Goal: Task Accomplishment & Management: Manage account settings

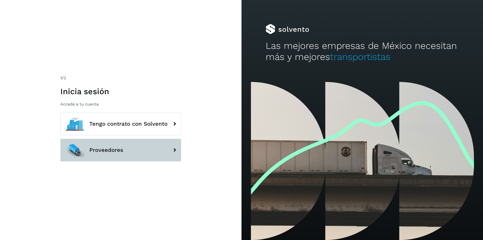
click at [114, 154] on button "Proveedores" at bounding box center [120, 150] width 121 height 23
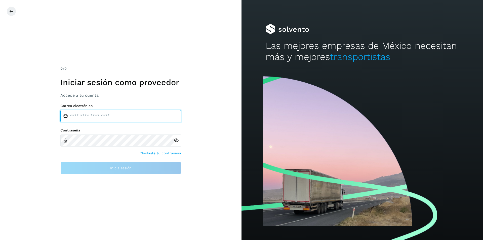
type input "**********"
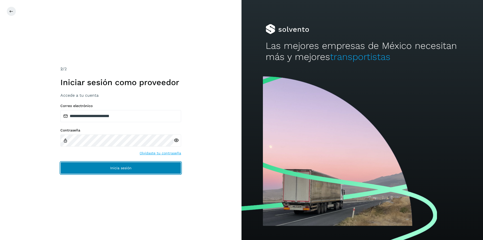
click at [106, 169] on button "Inicia sesión" at bounding box center [120, 168] width 121 height 12
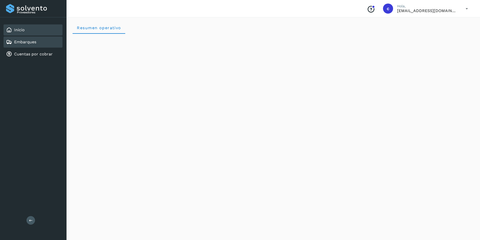
click at [15, 42] on link "Embarques" at bounding box center [25, 42] width 22 height 5
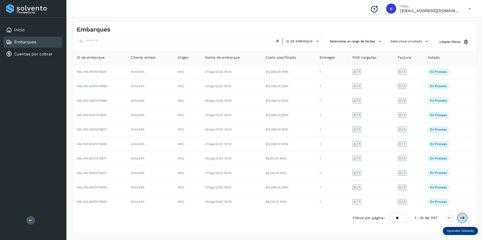
click at [464, 220] on button at bounding box center [462, 218] width 9 height 9
click at [463, 217] on icon at bounding box center [462, 217] width 5 height 5
click at [464, 217] on icon at bounding box center [462, 217] width 5 height 5
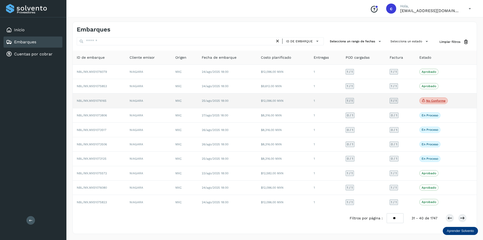
click at [430, 100] on p "No conforme" at bounding box center [436, 101] width 19 height 4
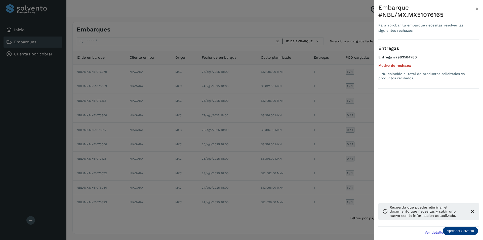
click at [339, 93] on div at bounding box center [241, 120] width 483 height 240
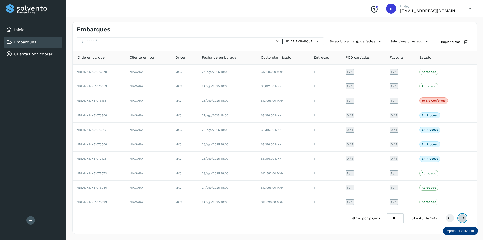
click at [463, 220] on icon at bounding box center [462, 218] width 5 height 5
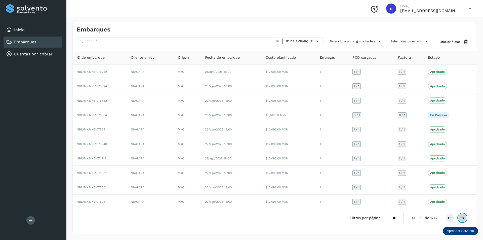
click at [461, 220] on icon at bounding box center [462, 217] width 5 height 5
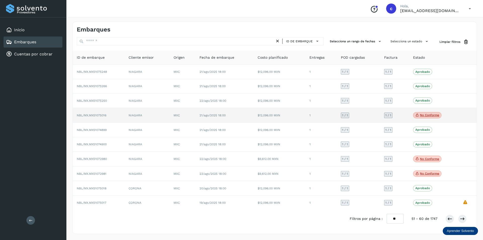
click at [427, 115] on p "No conforme" at bounding box center [429, 115] width 19 height 4
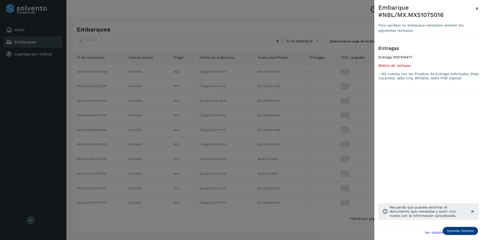
click at [365, 120] on div at bounding box center [241, 120] width 483 height 240
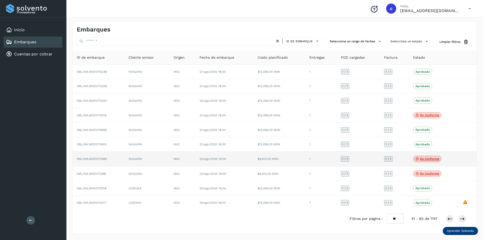
click at [423, 158] on p "No conforme" at bounding box center [429, 159] width 19 height 4
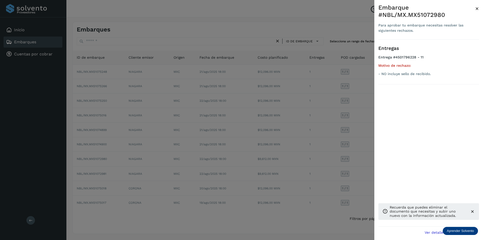
click at [355, 146] on div at bounding box center [241, 120] width 483 height 240
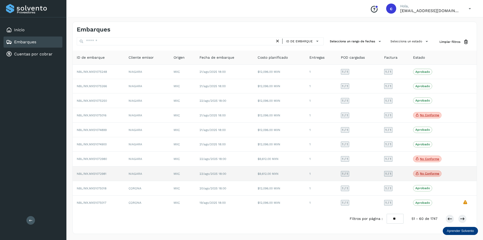
click at [423, 175] on p "No conforme" at bounding box center [429, 174] width 19 height 4
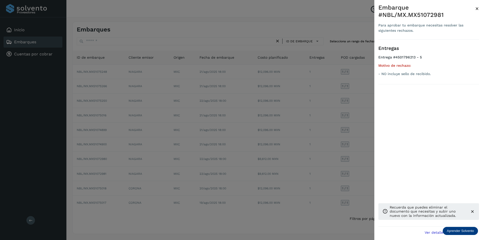
click at [347, 156] on div at bounding box center [241, 120] width 483 height 240
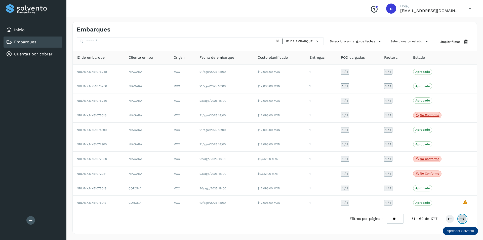
click at [464, 216] on button at bounding box center [462, 219] width 9 height 9
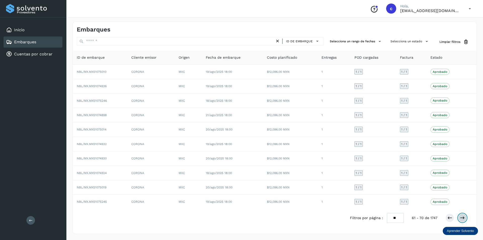
click at [463, 220] on icon at bounding box center [462, 217] width 5 height 5
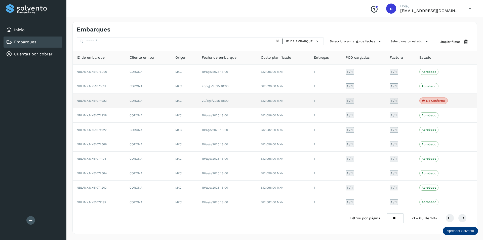
click at [428, 99] on p "No conforme" at bounding box center [436, 101] width 19 height 4
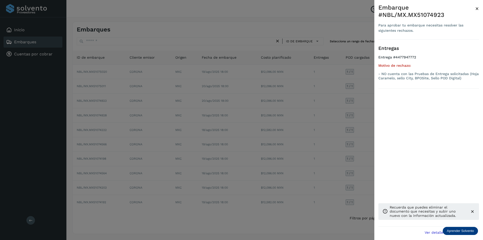
click at [356, 109] on div at bounding box center [241, 120] width 483 height 240
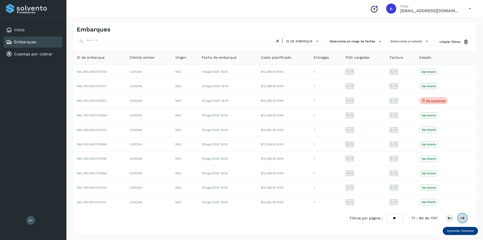
click at [465, 219] on icon at bounding box center [462, 218] width 5 height 5
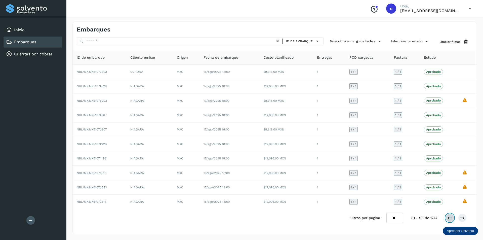
click at [450, 216] on icon at bounding box center [450, 217] width 5 height 5
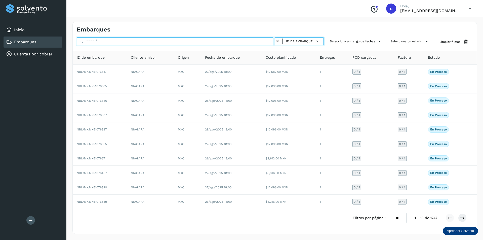
click at [133, 42] on input "text" at bounding box center [176, 41] width 198 height 8
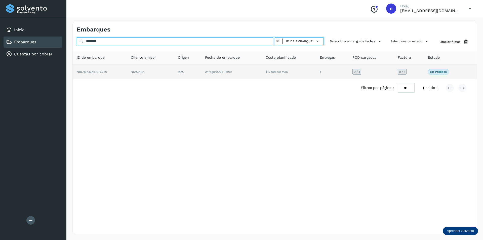
type input "********"
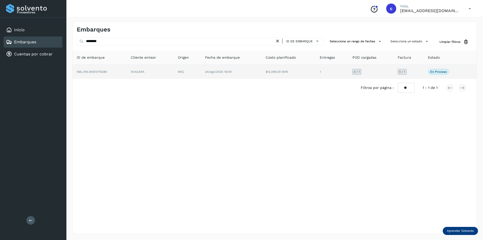
click at [124, 68] on td "NBL/MX.MX51076280" at bounding box center [100, 72] width 54 height 14
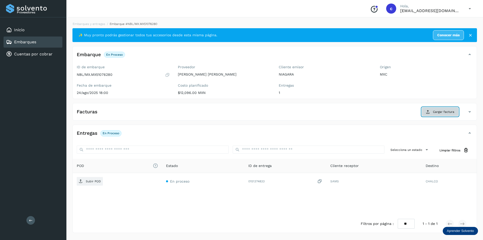
click at [441, 113] on span "Cargar factura" at bounding box center [443, 112] width 21 height 5
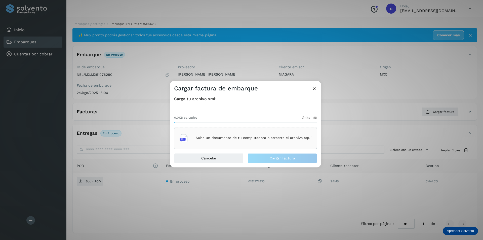
click at [236, 138] on p "Sube un documento de tu computadora o arrastra el archivo aquí" at bounding box center [254, 138] width 116 height 4
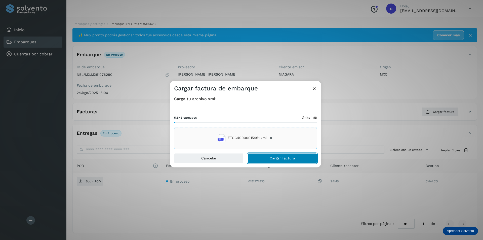
click at [274, 157] on span "Cargar factura" at bounding box center [282, 158] width 25 height 4
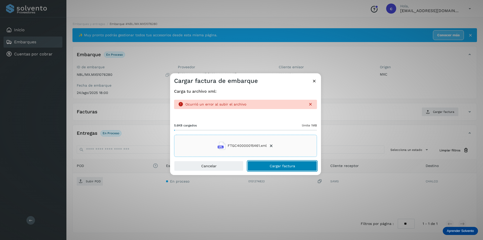
click at [282, 168] on button "Cargar factura" at bounding box center [282, 166] width 69 height 10
click at [289, 166] on span "Cargar factura" at bounding box center [282, 166] width 25 height 4
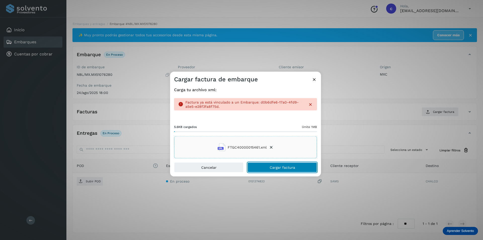
click at [286, 169] on button "Cargar factura" at bounding box center [282, 167] width 69 height 10
click at [314, 80] on icon at bounding box center [314, 79] width 5 height 5
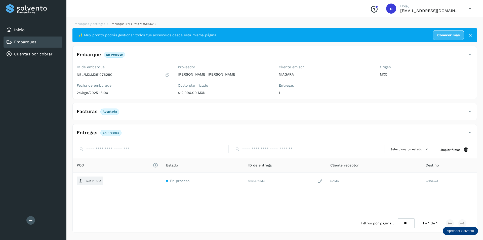
click at [111, 110] on p "Aceptada" at bounding box center [110, 112] width 14 height 4
click at [470, 113] on icon at bounding box center [470, 112] width 6 height 6
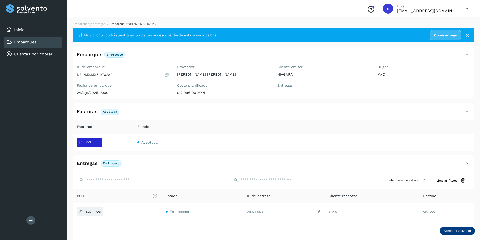
click at [85, 145] on span "XML" at bounding box center [85, 142] width 17 height 8
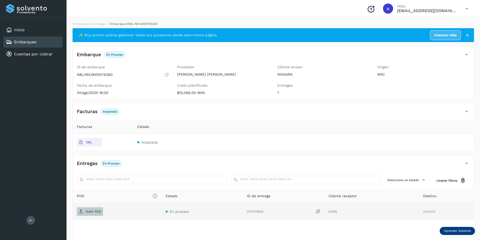
click at [87, 211] on p "Subir POD" at bounding box center [93, 212] width 15 height 4
click at [85, 208] on span "PDF" at bounding box center [85, 211] width 17 height 8
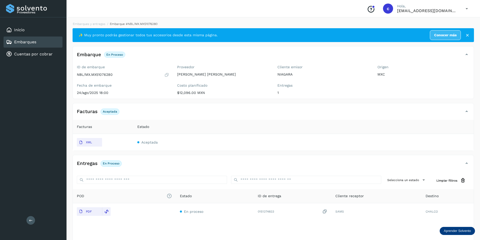
click at [21, 39] on div "Embarques" at bounding box center [33, 42] width 59 height 11
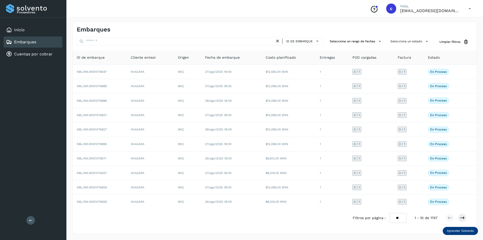
click at [280, 42] on icon at bounding box center [277, 41] width 5 height 5
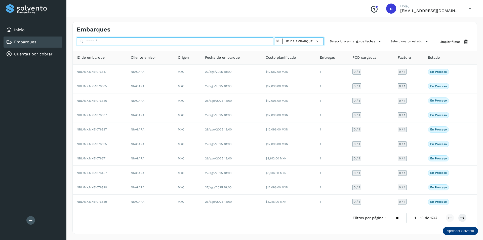
click at [241, 42] on input "text" at bounding box center [176, 41] width 198 height 8
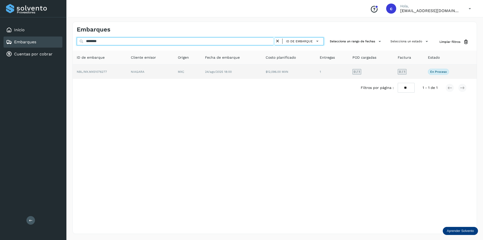
type input "********"
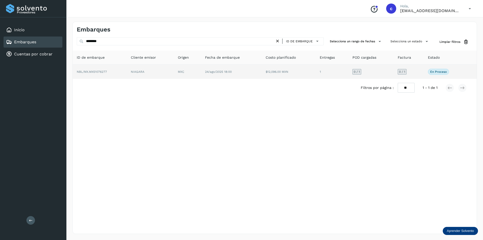
click at [148, 73] on td "NIAGARA" at bounding box center [150, 72] width 47 height 14
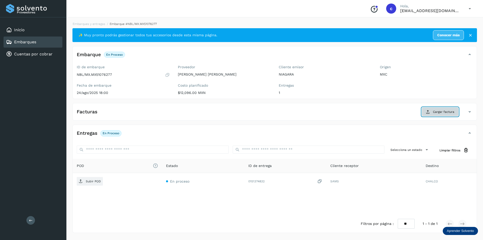
click at [444, 112] on span "Cargar factura" at bounding box center [443, 112] width 21 height 5
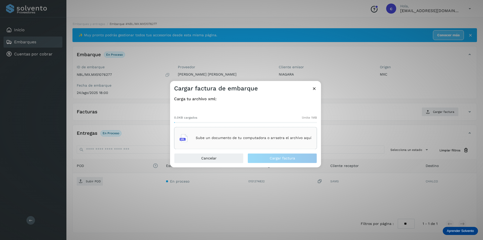
click at [315, 89] on icon at bounding box center [314, 88] width 5 height 5
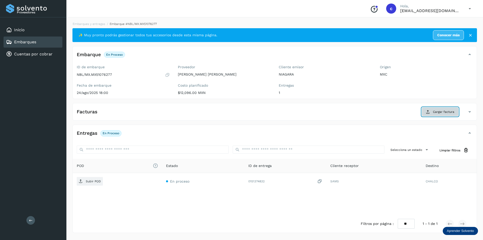
click at [435, 115] on button "Cargar factura" at bounding box center [440, 111] width 37 height 9
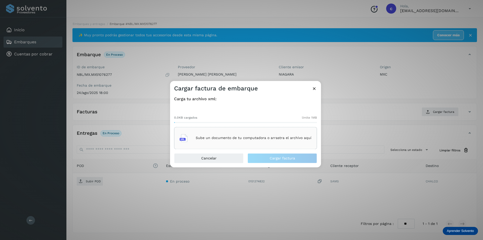
click at [268, 138] on p "Sube un documento de tu computadora o arrastra el archivo aquí" at bounding box center [254, 138] width 116 height 4
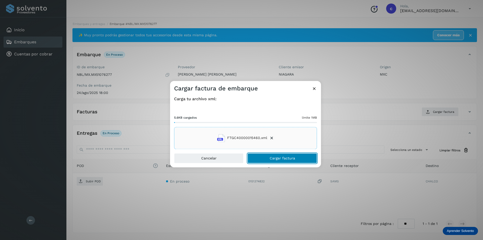
click at [286, 154] on button "Cargar factura" at bounding box center [282, 158] width 69 height 10
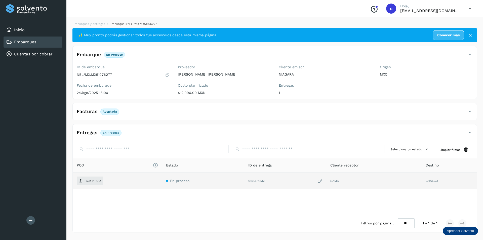
drag, startPoint x: 91, startPoint y: 184, endPoint x: 90, endPoint y: 186, distance: 2.6
click at [90, 186] on td "Subir POD" at bounding box center [117, 180] width 89 height 17
click at [91, 182] on p "Subir POD" at bounding box center [93, 181] width 15 height 4
click at [94, 180] on button "PDF" at bounding box center [89, 180] width 25 height 9
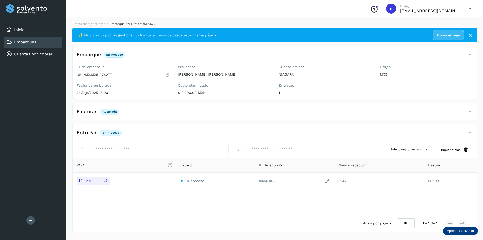
click at [36, 42] on link "Embarques" at bounding box center [25, 42] width 22 height 5
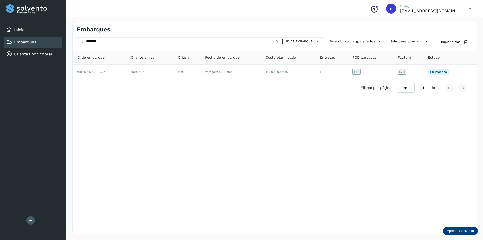
click at [278, 43] on icon at bounding box center [277, 41] width 5 height 5
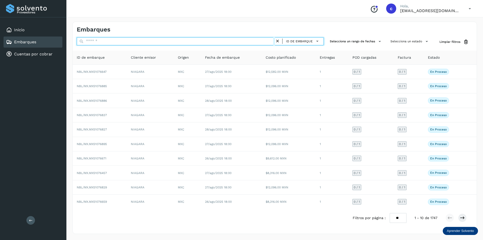
click at [188, 41] on input "text" at bounding box center [176, 41] width 198 height 8
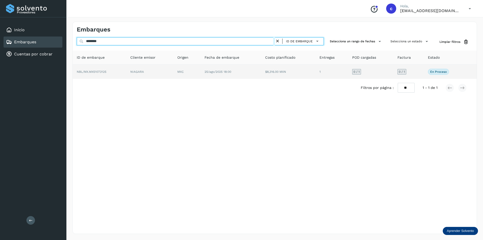
type input "********"
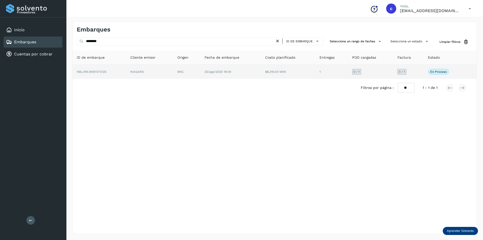
click at [141, 69] on td "NIAGARA" at bounding box center [149, 72] width 47 height 14
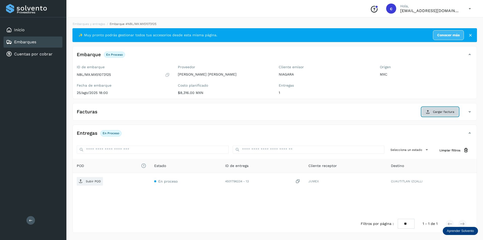
click at [443, 113] on span "Cargar factura" at bounding box center [443, 112] width 21 height 5
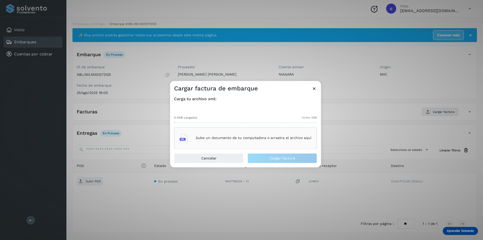
click at [316, 87] on icon at bounding box center [314, 88] width 5 height 5
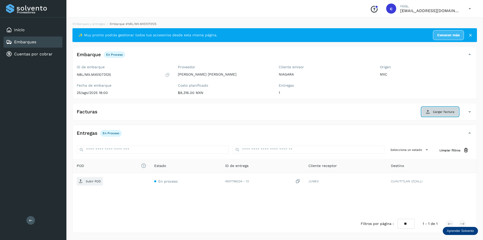
click at [428, 113] on icon at bounding box center [428, 112] width 4 height 4
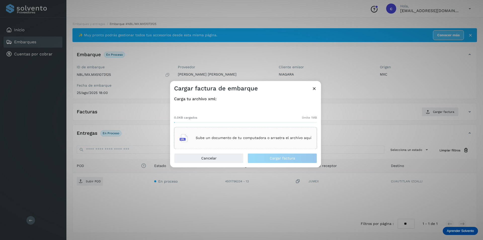
click at [290, 136] on p "Sube un documento de tu computadora o arrastra el archivo aquí" at bounding box center [254, 138] width 116 height 4
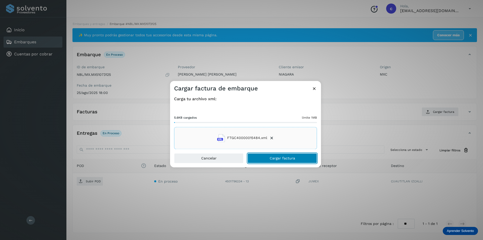
click at [294, 160] on button "Cargar factura" at bounding box center [282, 158] width 69 height 10
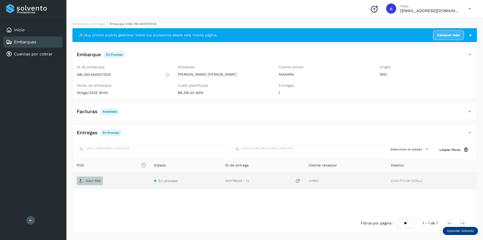
click at [88, 181] on p "Subir POD" at bounding box center [93, 181] width 15 height 4
click at [91, 179] on p "PDF" at bounding box center [89, 181] width 6 height 4
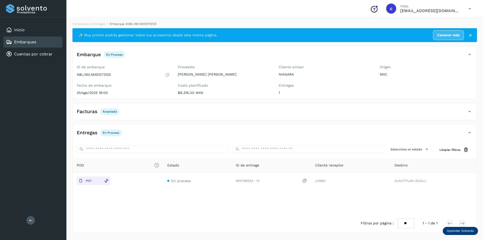
click at [52, 43] on div "Embarques" at bounding box center [33, 42] width 59 height 11
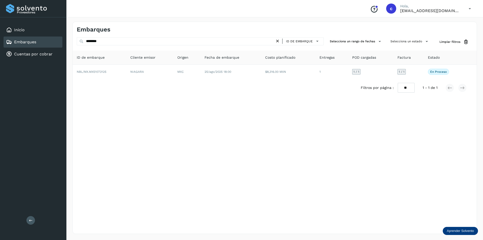
click at [279, 41] on icon at bounding box center [277, 41] width 5 height 5
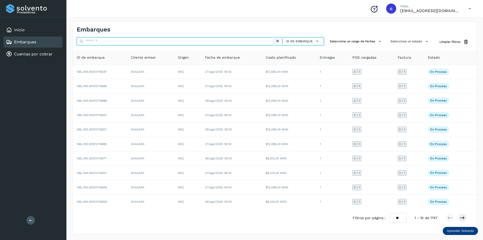
click at [183, 44] on input "text" at bounding box center [176, 41] width 198 height 8
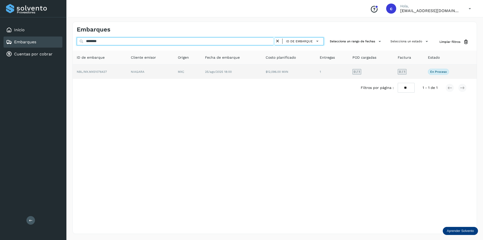
type input "********"
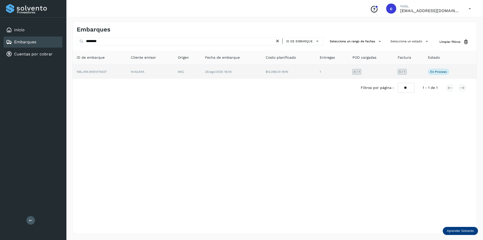
click at [168, 70] on td "NIAGARA" at bounding box center [150, 72] width 47 height 14
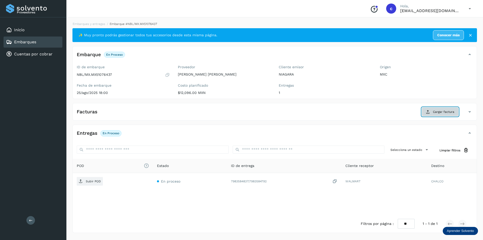
click at [431, 113] on button "Cargar factura" at bounding box center [440, 111] width 37 height 9
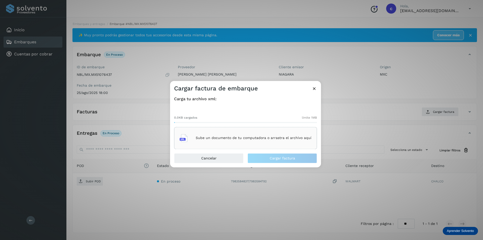
click at [265, 136] on p "Sube un documento de tu computadora o arrastra el archivo aquí" at bounding box center [254, 138] width 116 height 4
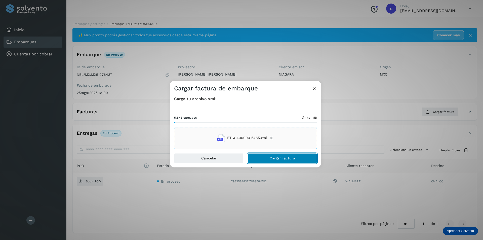
click at [274, 160] on span "Cargar factura" at bounding box center [282, 158] width 25 height 4
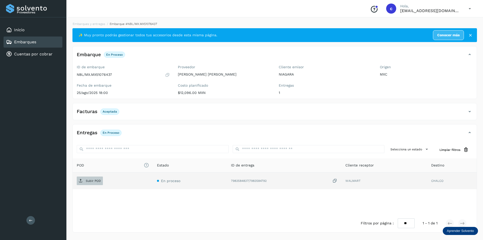
click at [97, 183] on span "Subir POD" at bounding box center [90, 181] width 26 height 8
click at [86, 179] on p "PDF" at bounding box center [89, 181] width 6 height 4
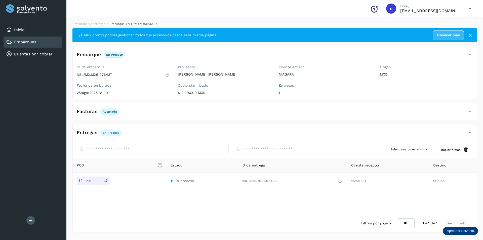
click at [16, 42] on link "Embarques" at bounding box center [25, 42] width 22 height 5
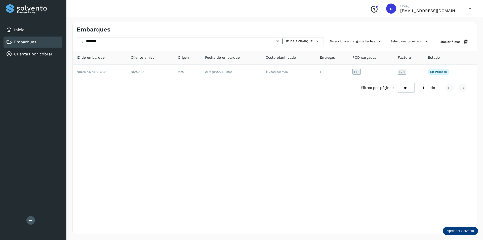
click at [277, 42] on icon at bounding box center [277, 41] width 5 height 5
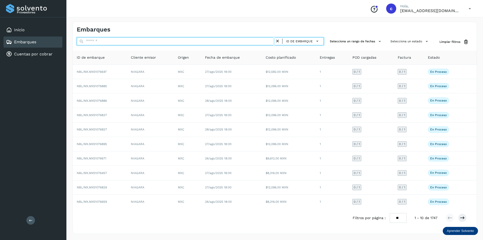
click at [225, 41] on input "text" at bounding box center [176, 41] width 198 height 8
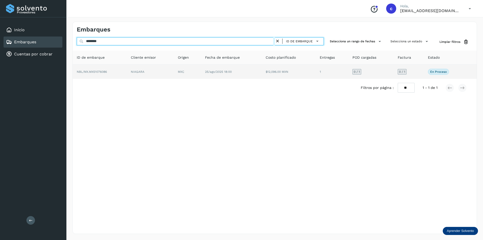
type input "********"
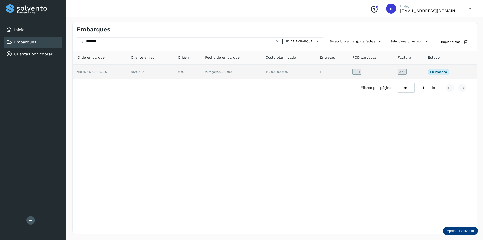
click at [157, 65] on td "NIAGARA" at bounding box center [150, 72] width 47 height 14
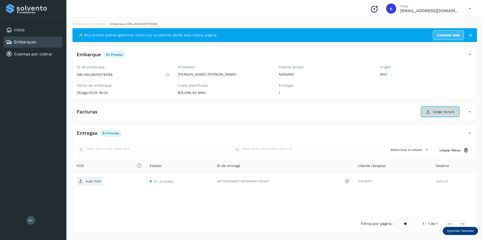
click at [435, 112] on span "Cargar factura" at bounding box center [443, 112] width 21 height 5
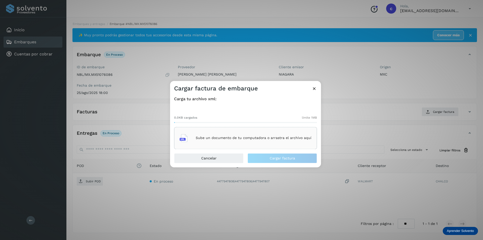
click at [241, 135] on div "Sube un documento de tu computadora o arrastra el archivo aquí" at bounding box center [246, 138] width 132 height 14
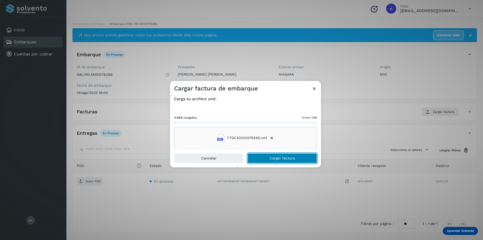
click at [279, 157] on span "Cargar factura" at bounding box center [282, 158] width 25 height 4
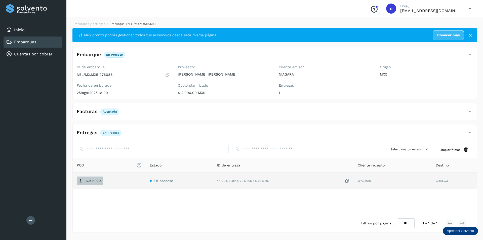
click at [91, 178] on span "Subir POD" at bounding box center [90, 181] width 26 height 8
click at [81, 181] on icon at bounding box center [81, 181] width 4 height 4
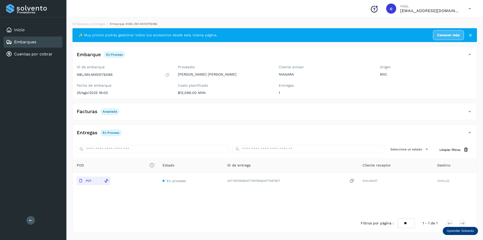
click at [42, 45] on div "Embarques" at bounding box center [33, 42] width 59 height 11
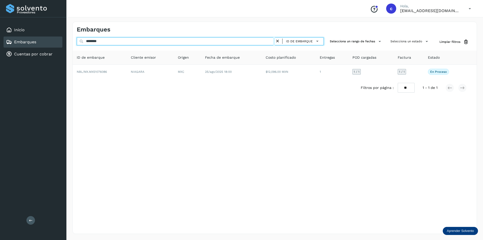
click at [136, 41] on input "********" at bounding box center [176, 41] width 198 height 8
type input "*"
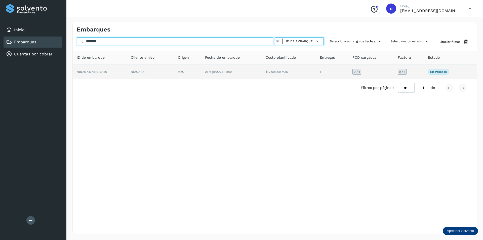
type input "********"
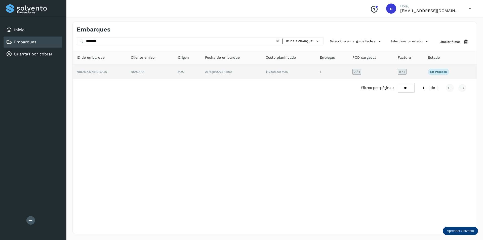
click at [127, 73] on td "NBL/MX.MX51076436" at bounding box center [100, 72] width 54 height 14
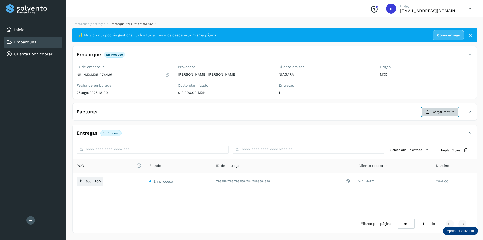
click at [423, 112] on button "Cargar factura" at bounding box center [440, 111] width 37 height 9
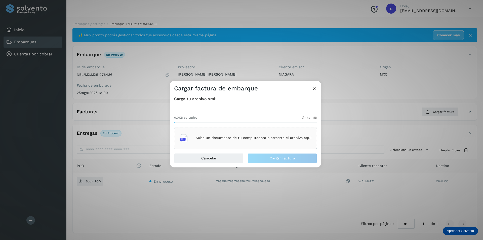
click at [283, 134] on div "Sube un documento de tu computadora o arrastra el archivo aquí" at bounding box center [246, 138] width 132 height 14
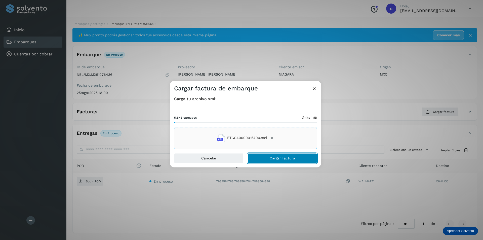
click at [285, 153] on button "Cargar factura" at bounding box center [282, 158] width 69 height 10
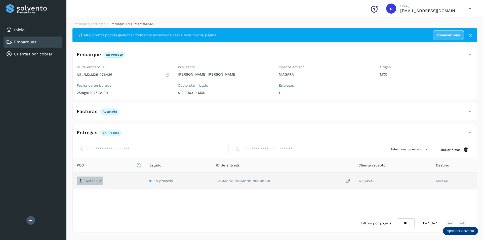
click at [92, 179] on span "Subir POD" at bounding box center [90, 181] width 26 height 8
click at [83, 183] on span "PDF" at bounding box center [85, 181] width 17 height 8
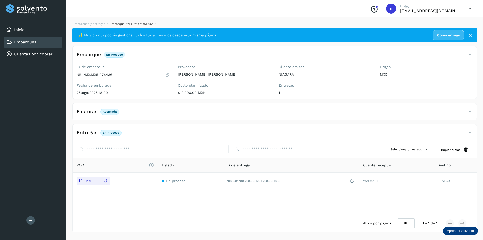
click at [46, 42] on div "Embarques" at bounding box center [33, 42] width 59 height 11
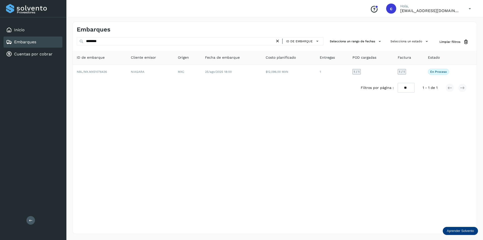
click at [279, 40] on icon at bounding box center [277, 41] width 5 height 5
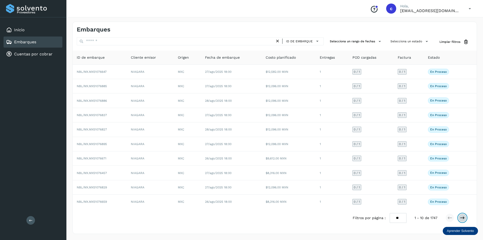
click at [464, 217] on icon at bounding box center [462, 217] width 5 height 5
click at [460, 218] on icon at bounding box center [462, 217] width 5 height 5
click at [464, 220] on icon at bounding box center [462, 217] width 5 height 5
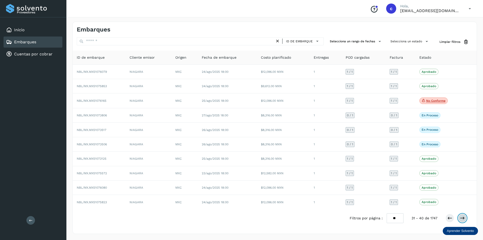
click at [463, 217] on icon at bounding box center [462, 218] width 5 height 5
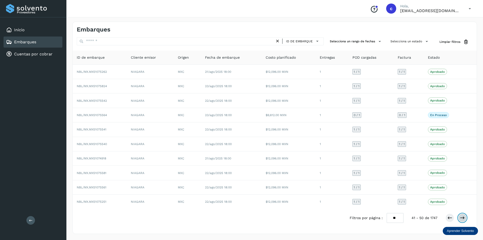
click at [460, 217] on icon at bounding box center [462, 217] width 5 height 5
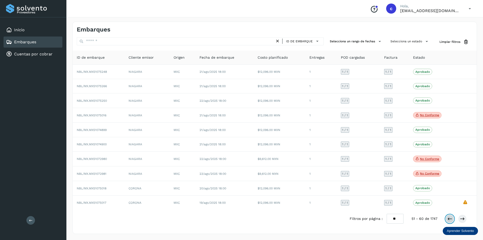
click at [450, 215] on button at bounding box center [450, 219] width 9 height 9
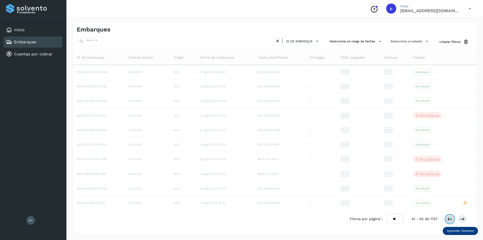
click at [450, 215] on button at bounding box center [450, 219] width 9 height 9
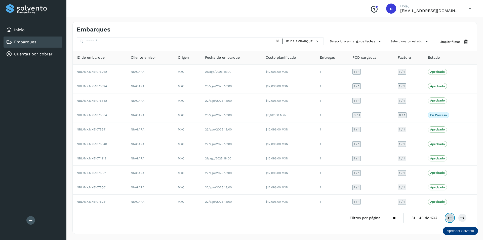
click at [450, 215] on button at bounding box center [450, 218] width 9 height 9
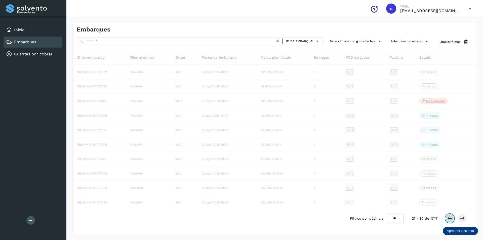
click at [450, 215] on button at bounding box center [450, 218] width 9 height 9
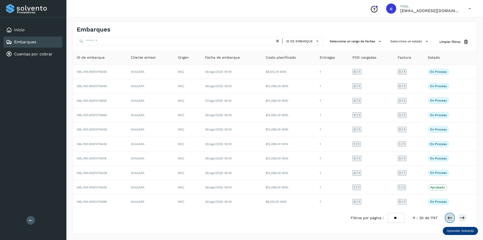
click at [450, 215] on icon at bounding box center [450, 217] width 5 height 5
click at [473, 6] on icon at bounding box center [470, 9] width 10 height 10
click at [442, 19] on div "Cerrar sesión" at bounding box center [445, 23] width 60 height 10
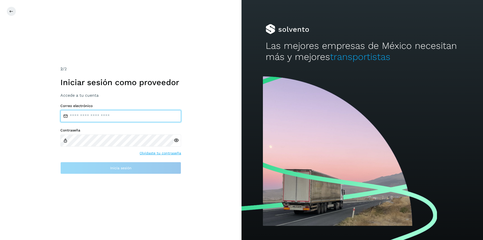
type input "**********"
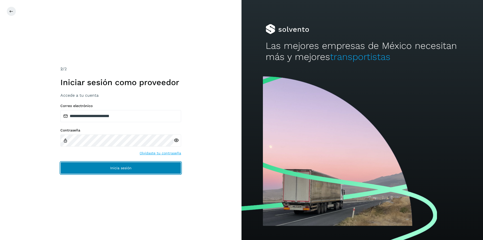
click at [111, 168] on span "Inicia sesión" at bounding box center [120, 168] width 21 height 4
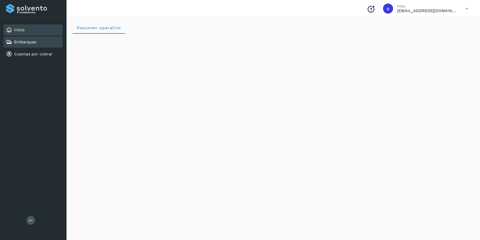
click at [36, 42] on link "Embarques" at bounding box center [25, 42] width 22 height 5
